Goal: Obtain resource: Obtain resource

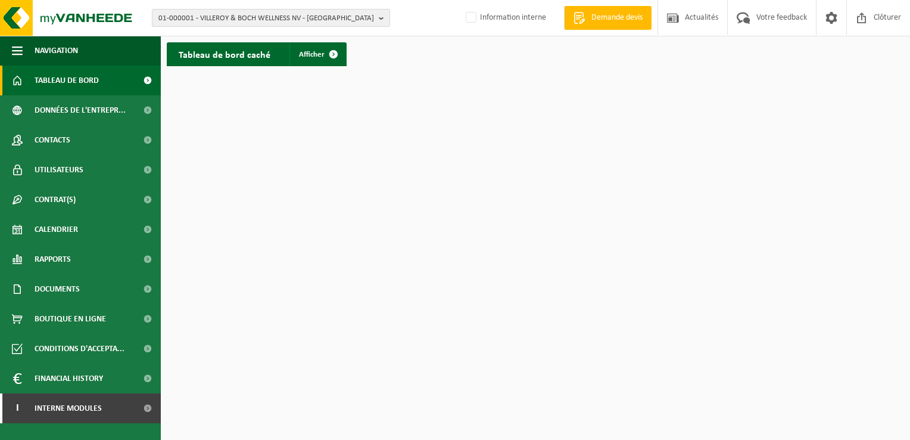
click at [270, 18] on span "01-000001 - VILLEROY & BOCH WELLNESS NV - ROESELARE" at bounding box center [266, 19] width 216 height 18
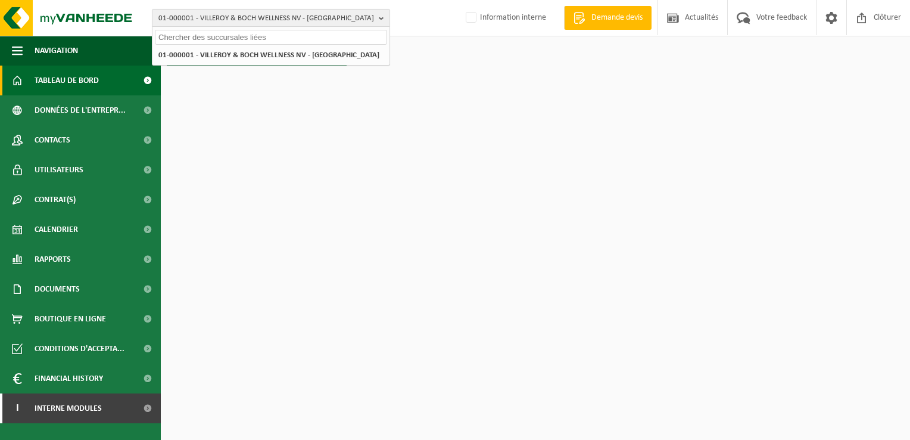
paste input "01-075641"
type input "01-075641"
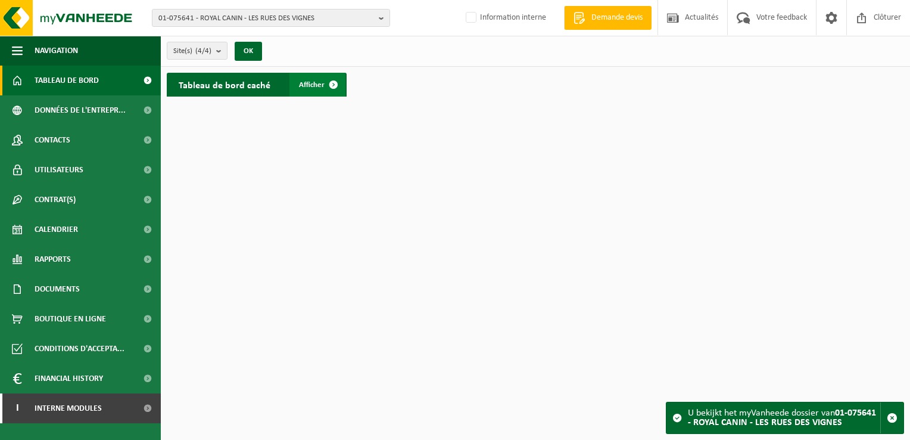
click at [325, 82] on span at bounding box center [334, 85] width 24 height 24
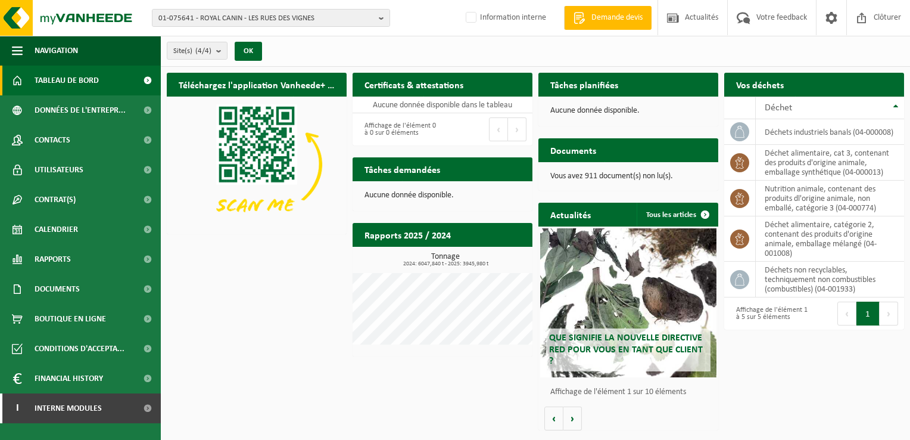
click at [407, 86] on h2 "Certificats & attestations" at bounding box center [414, 84] width 123 height 23
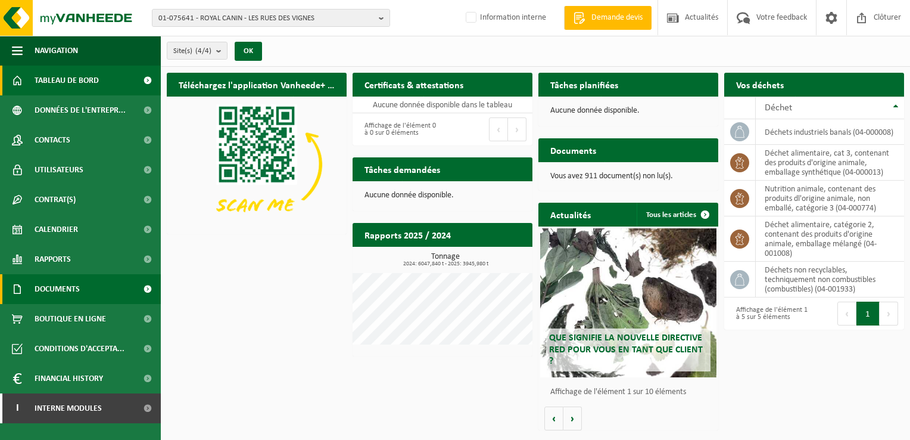
click at [148, 283] on span at bounding box center [147, 289] width 27 height 30
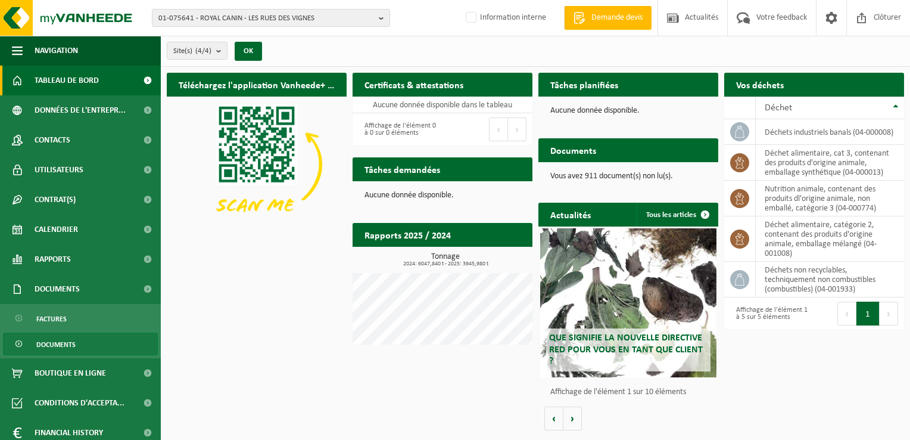
click at [58, 341] on span "Documents" at bounding box center [55, 344] width 39 height 23
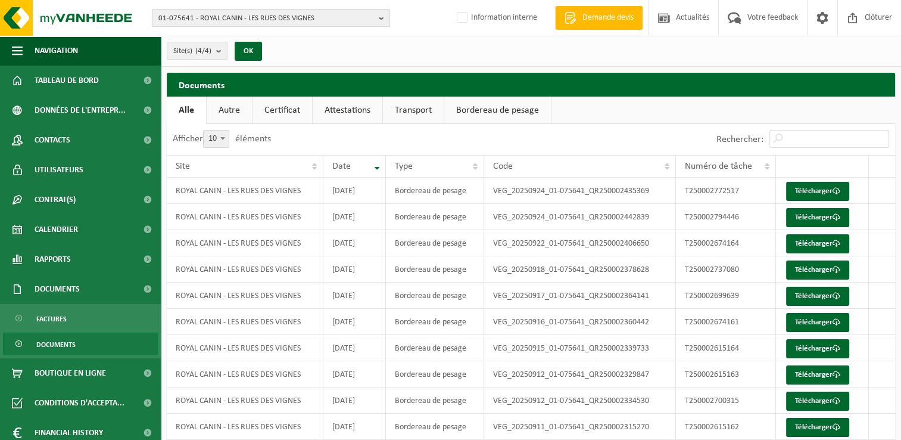
click at [317, 11] on span "01-075641 - ROYAL CANIN - LES RUES DES VIGNES" at bounding box center [266, 19] width 216 height 18
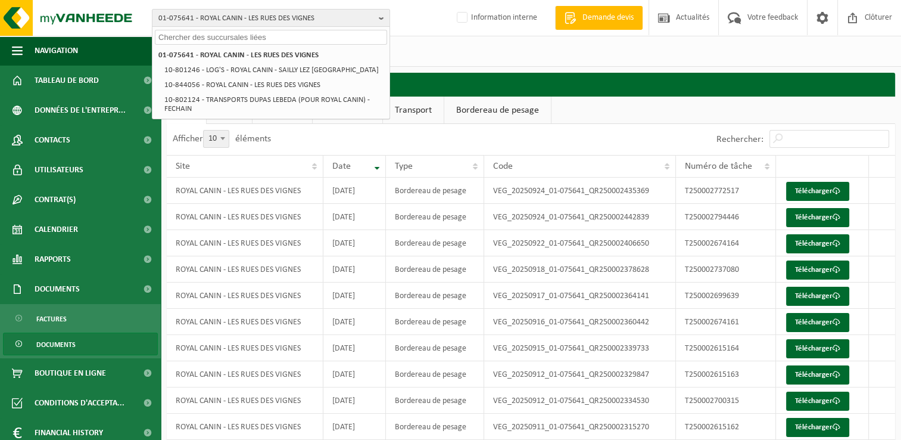
paste input "10-899887"
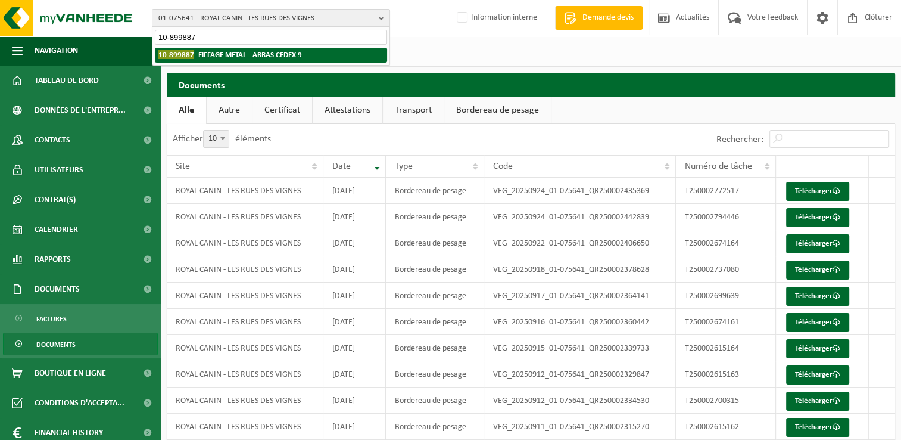
type input "10-899887"
click at [233, 51] on strong "10-899887 - EIFFAGE METAL - ARRAS CEDEX 9" at bounding box center [230, 54] width 144 height 9
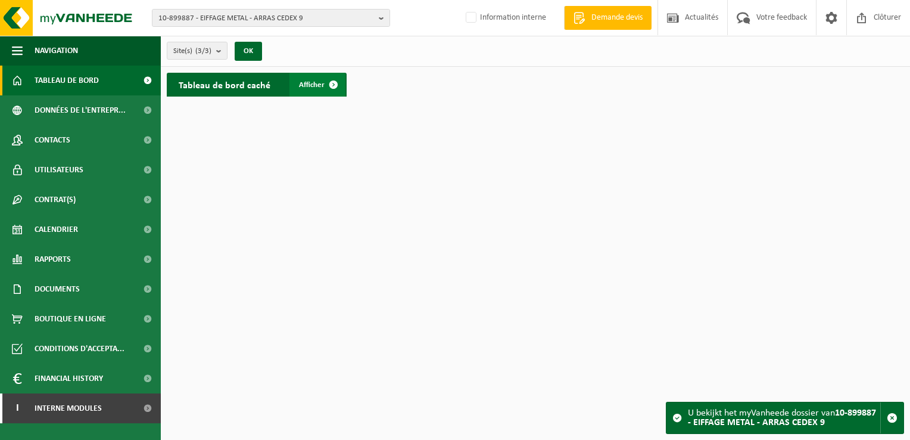
click at [321, 82] on span "Afficher" at bounding box center [312, 85] width 26 height 8
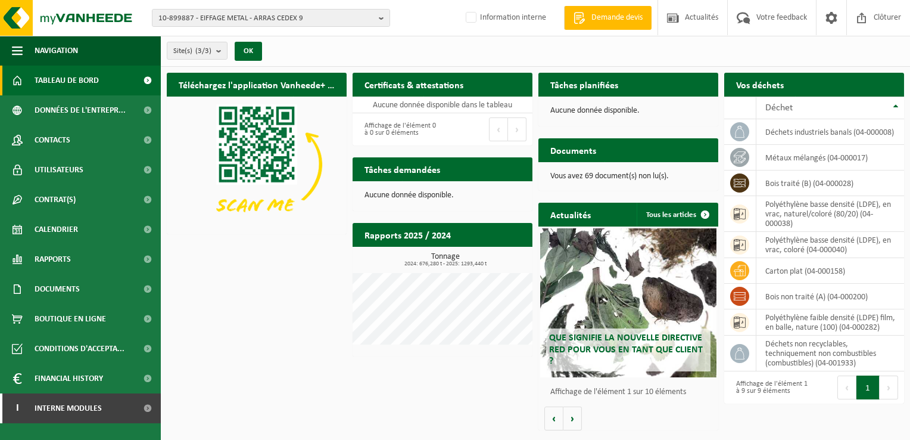
click at [431, 77] on h2 "Certificats & attestations" at bounding box center [414, 84] width 123 height 23
click at [410, 84] on h2 "Certificats & attestations" at bounding box center [414, 84] width 123 height 23
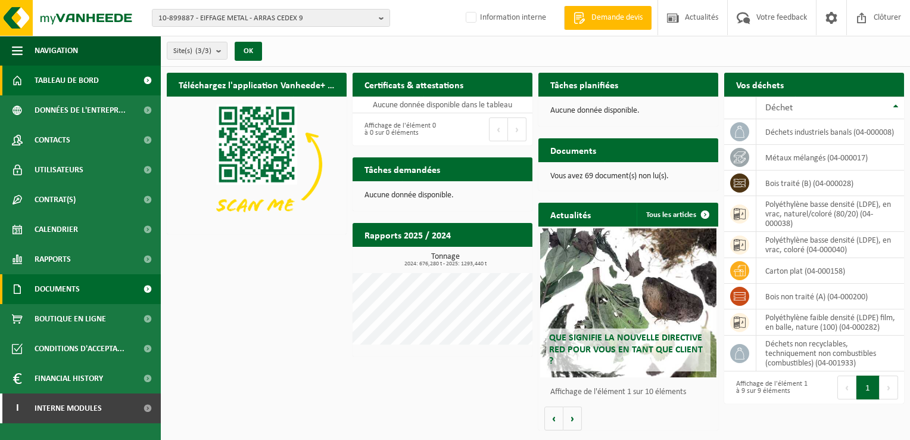
click at [64, 286] on span "Documents" at bounding box center [57, 289] width 45 height 30
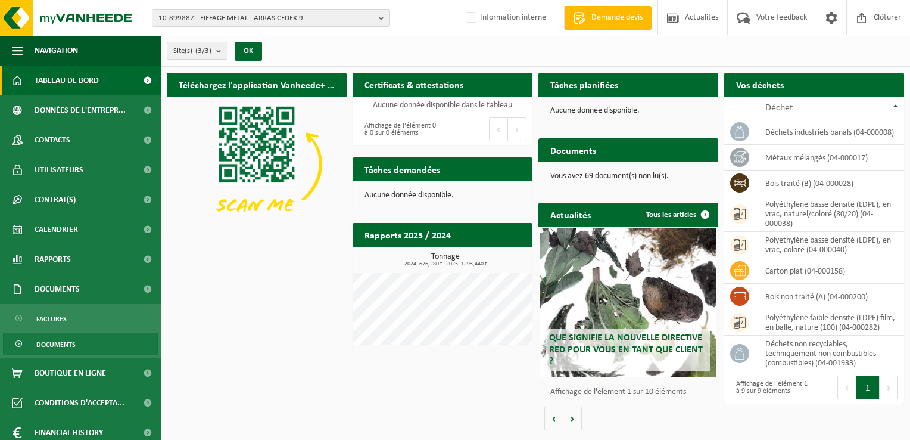
click at [60, 343] on span "Documents" at bounding box center [55, 344] width 39 height 23
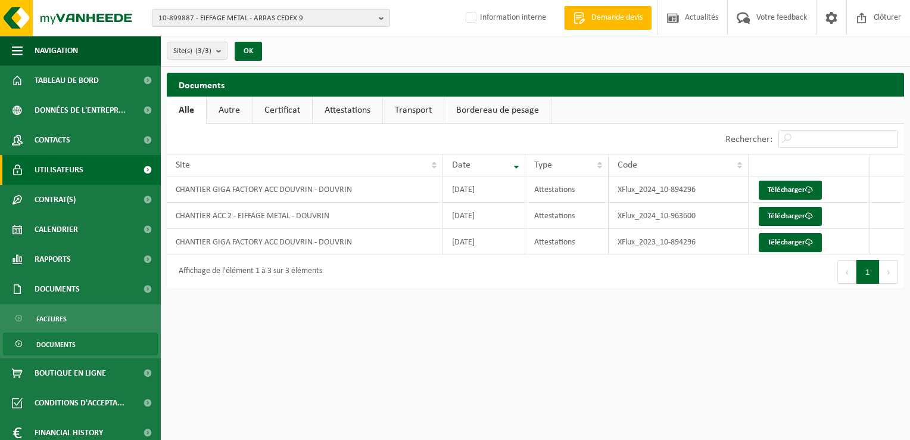
click at [69, 172] on span "Utilisateurs" at bounding box center [59, 170] width 49 height 30
